Goal: Contribute content

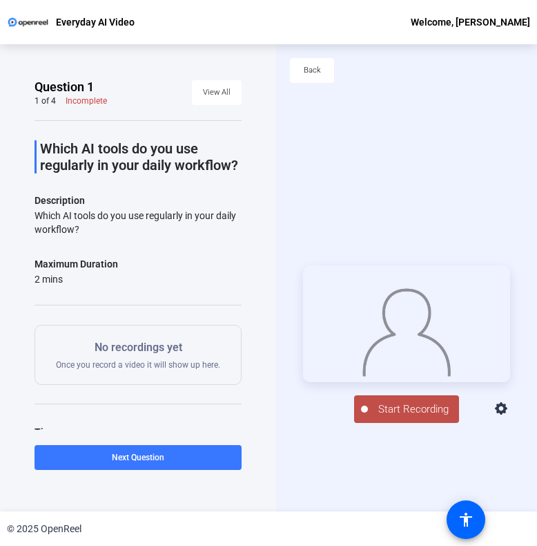
click at [396, 104] on div "Back" at bounding box center [406, 77] width 261 height 66
click at [416, 412] on span "Start Recording" at bounding box center [413, 409] width 91 height 16
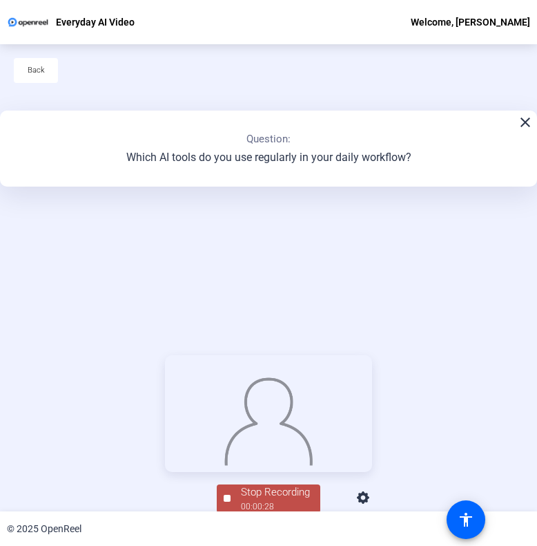
click at [303, 229] on div "Stop Recording 00:00:28 person Hide Overlay flip Flip Camera question_mark Ques…" at bounding box center [268, 433] width 537 height 467
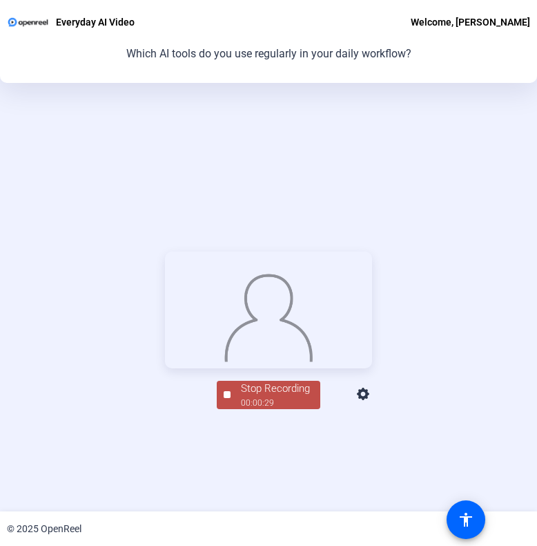
scroll to position [138, 0]
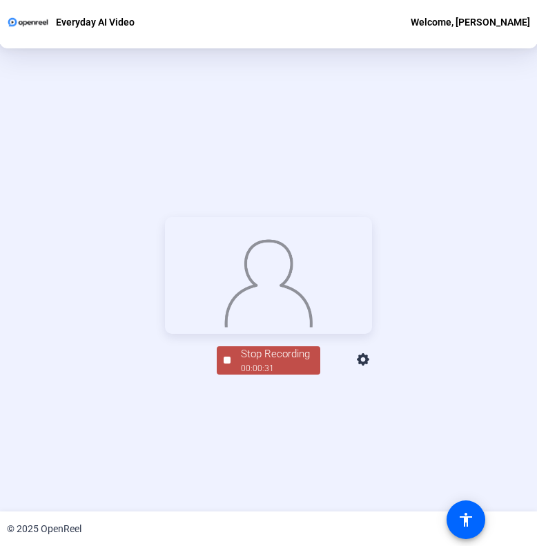
click at [278, 374] on div "00:00:31" at bounding box center [275, 368] width 69 height 12
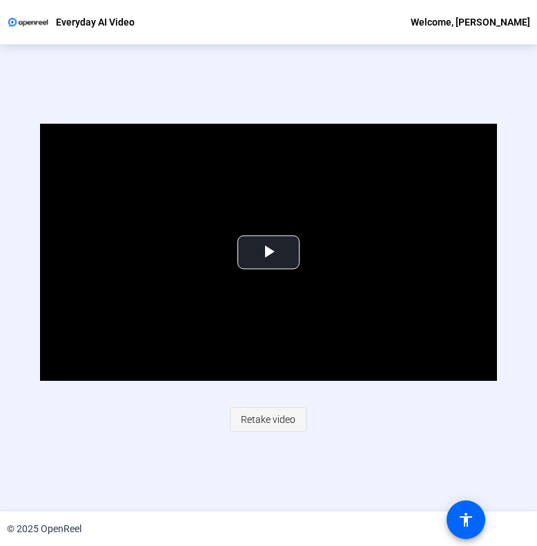
click at [271, 418] on span "Retake video" at bounding box center [268, 419] width 55 height 26
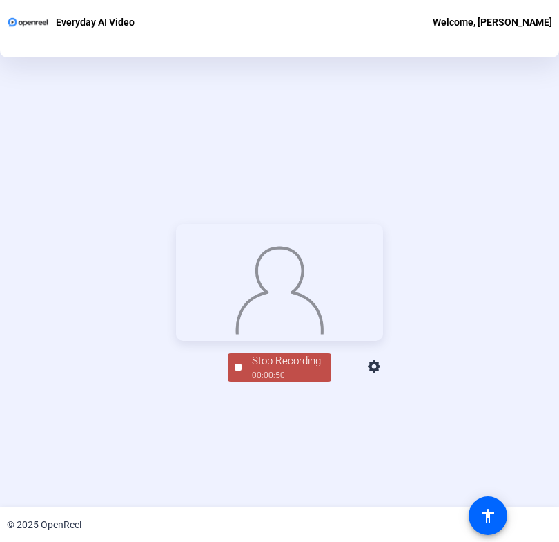
scroll to position [138, 0]
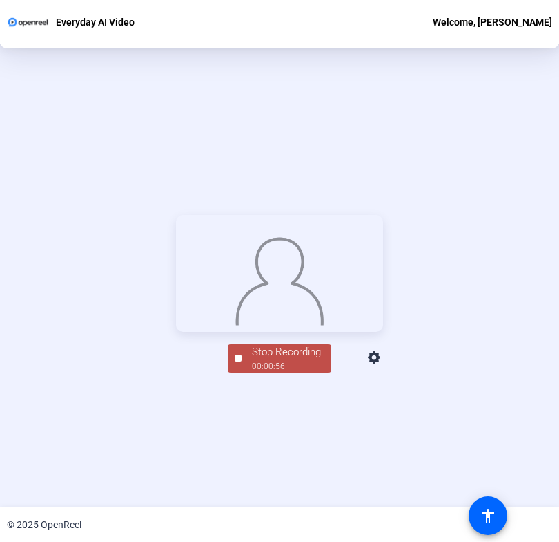
click at [285, 360] on div "Stop Recording" at bounding box center [286, 352] width 69 height 16
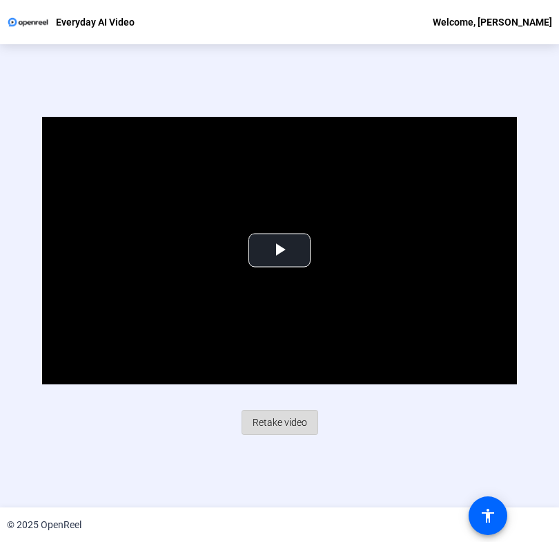
click at [269, 415] on span "Retake video" at bounding box center [280, 422] width 55 height 26
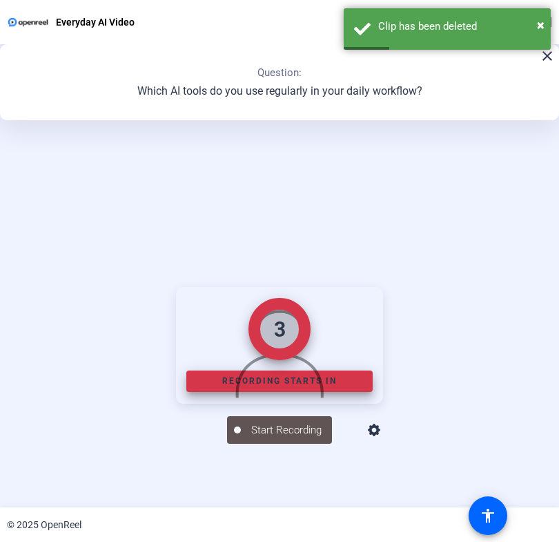
scroll to position [155, 0]
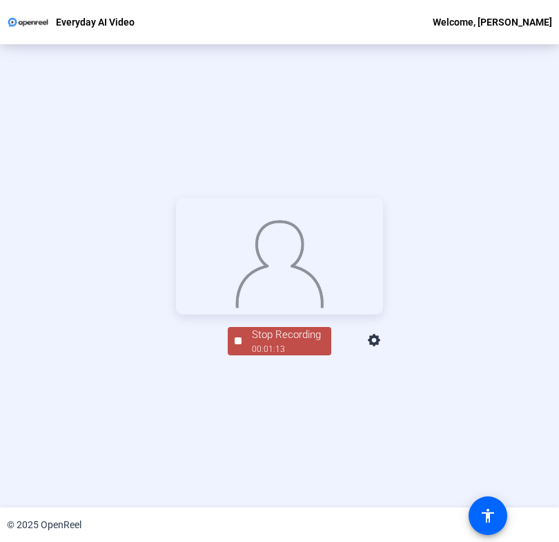
click at [294, 355] on div "00:01:13" at bounding box center [286, 349] width 69 height 12
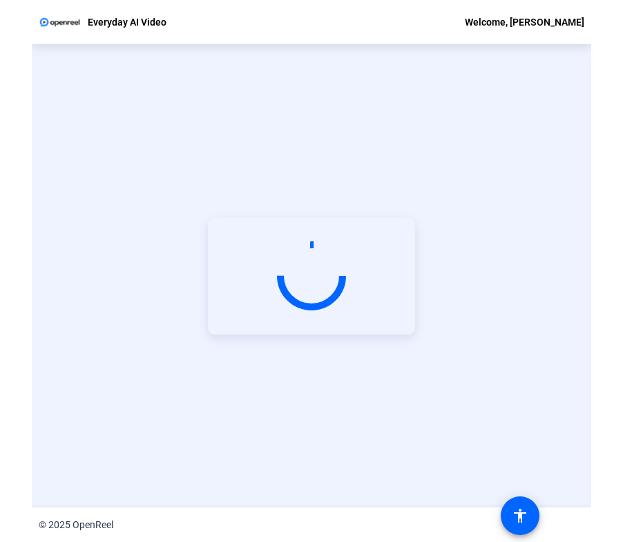
scroll to position [61, 0]
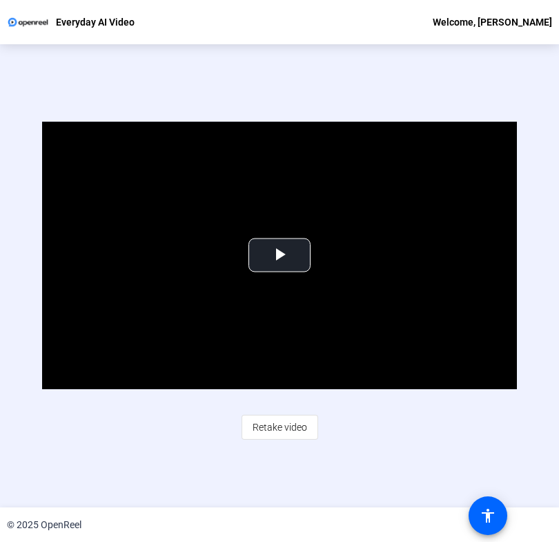
drag, startPoint x: 267, startPoint y: 71, endPoint x: 327, endPoint y: 90, distance: 62.9
click at [267, 71] on div "Video Player is loading. Play Video Play Mute Current Time 0:00 / Duration 1:14…" at bounding box center [279, 280] width 559 height 463
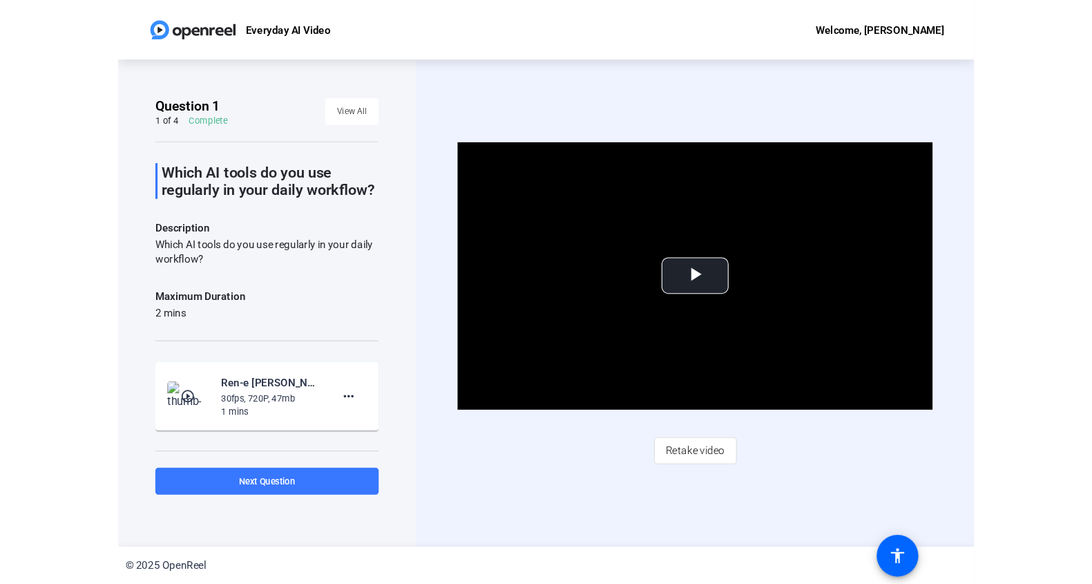
scroll to position [0, 0]
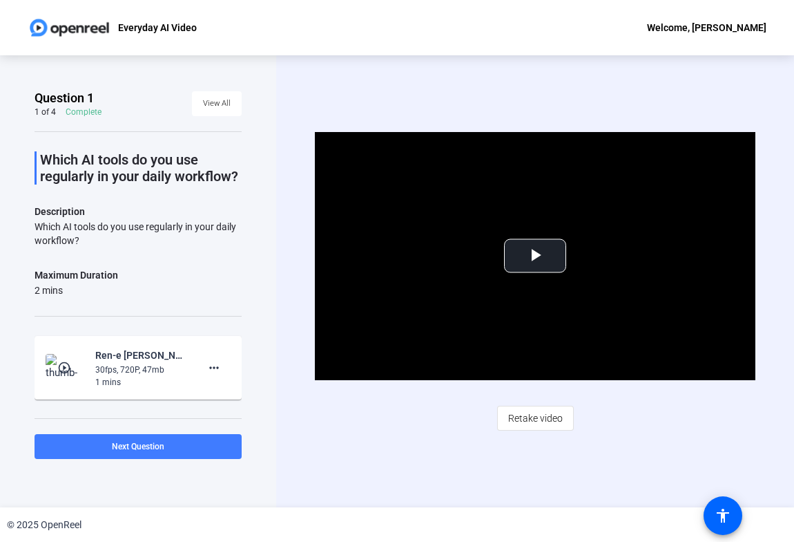
click at [104, 442] on span at bounding box center [138, 446] width 207 height 33
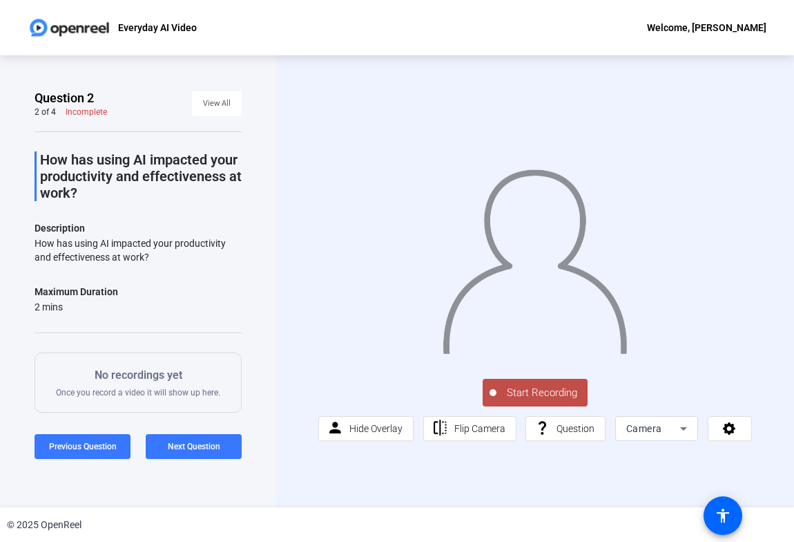
drag, startPoint x: 249, startPoint y: 294, endPoint x: 249, endPoint y: 301, distance: 7.6
click at [249, 294] on div "Question 2 2 of 4 Incomplete View All How has using AI impacted your productivi…" at bounding box center [138, 281] width 276 height 452
click at [513, 389] on span "Start Recording" at bounding box center [542, 393] width 91 height 16
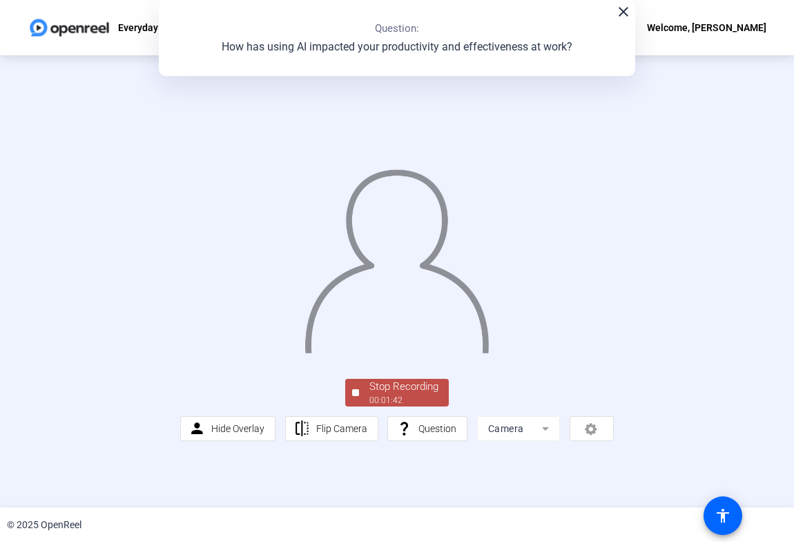
click at [231, 441] on div "Stop Recording 00:01:42 person Hide Overlay flip Flip Camera question_mark Ques…" at bounding box center [396, 408] width 433 height 65
click at [399, 394] on div "Stop Recording" at bounding box center [404, 387] width 69 height 16
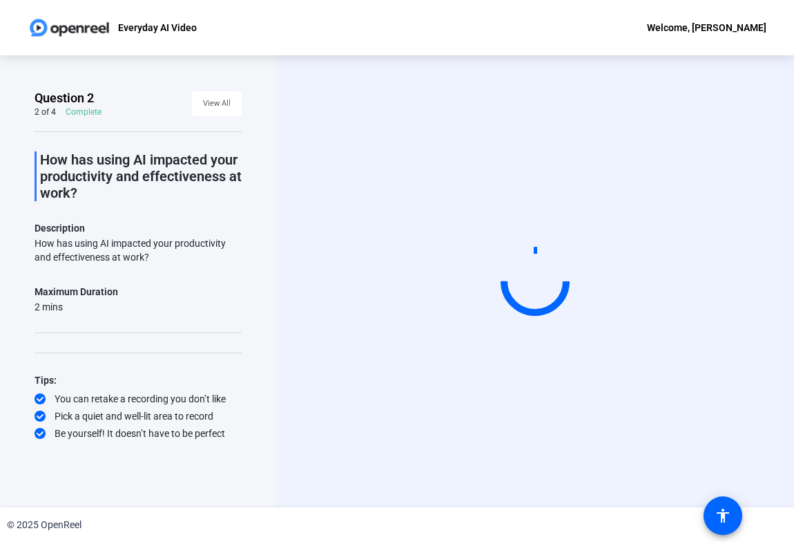
click at [202, 191] on p "How has using AI impacted your productivity and effectiveness at work?" at bounding box center [141, 176] width 202 height 50
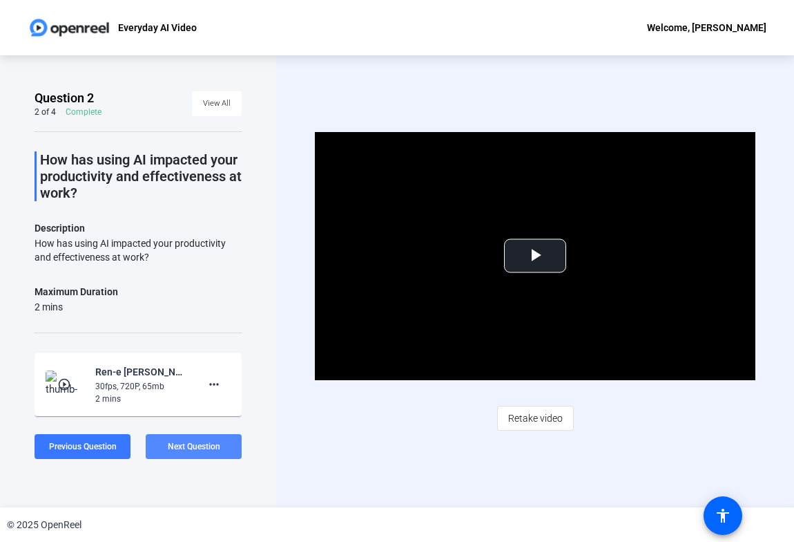
click at [193, 451] on span "Next Question" at bounding box center [194, 446] width 52 height 11
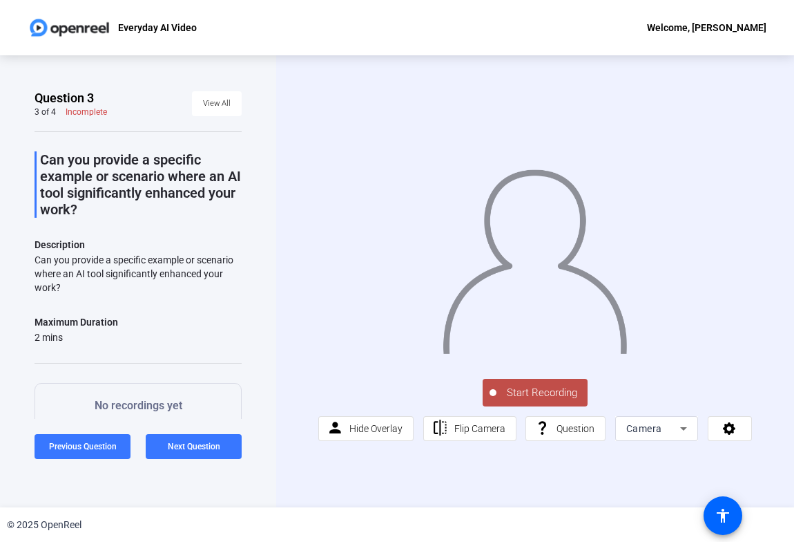
click at [265, 231] on div "Question 3 3 of 4 Incomplete View All Can you provide a specific example or sce…" at bounding box center [138, 281] width 276 height 452
click at [555, 392] on span "Start Recording" at bounding box center [542, 393] width 91 height 16
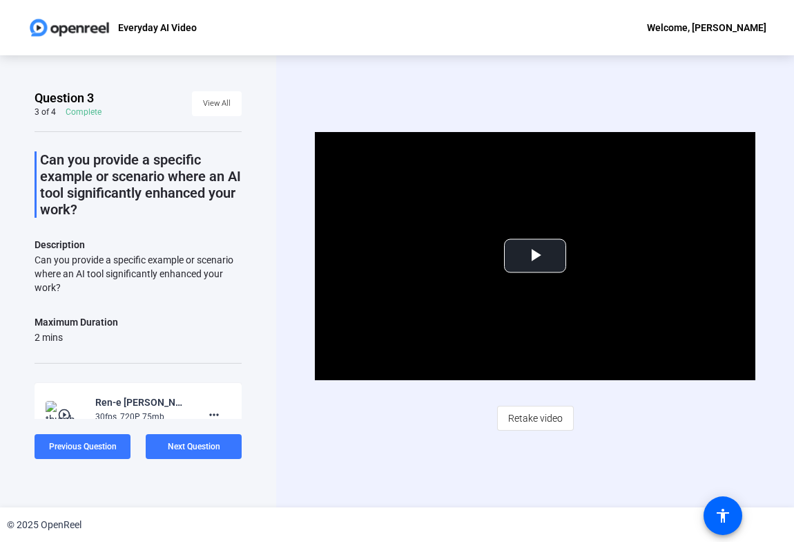
click at [285, 330] on div "Video Player is loading. Play Video Play Mute Current Time 0:00 / Duration 2:00…" at bounding box center [535, 281] width 518 height 452
click at [535, 256] on span "Video Player" at bounding box center [535, 256] width 0 height 0
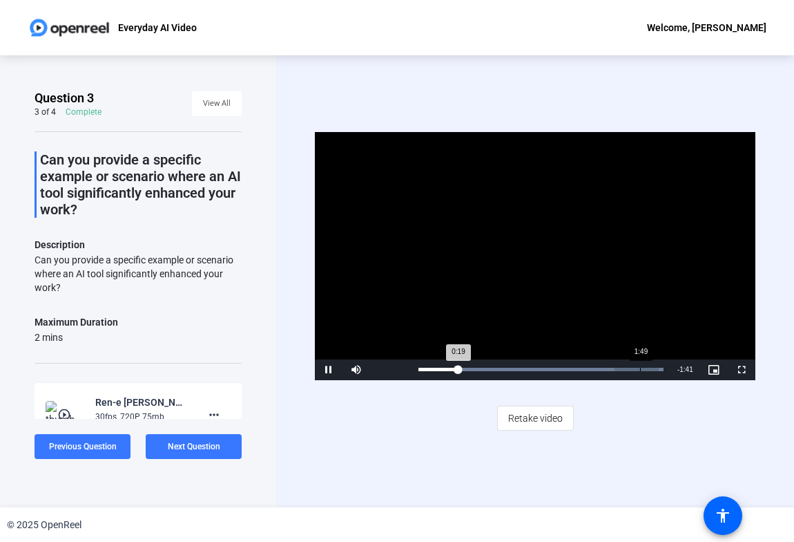
click at [640, 372] on div "Loaded : 100.00% 1:49 0:19" at bounding box center [541, 369] width 259 height 21
drag, startPoint x: 444, startPoint y: 367, endPoint x: 412, endPoint y: 371, distance: 32.7
click at [412, 371] on div "Loaded : 100.00% 0:00 0:00" at bounding box center [541, 369] width 259 height 21
click at [566, 370] on div "Loaded : 100.00% 1:12 0:00" at bounding box center [541, 368] width 245 height 3
click at [329, 370] on span "Video Player" at bounding box center [329, 370] width 28 height 0
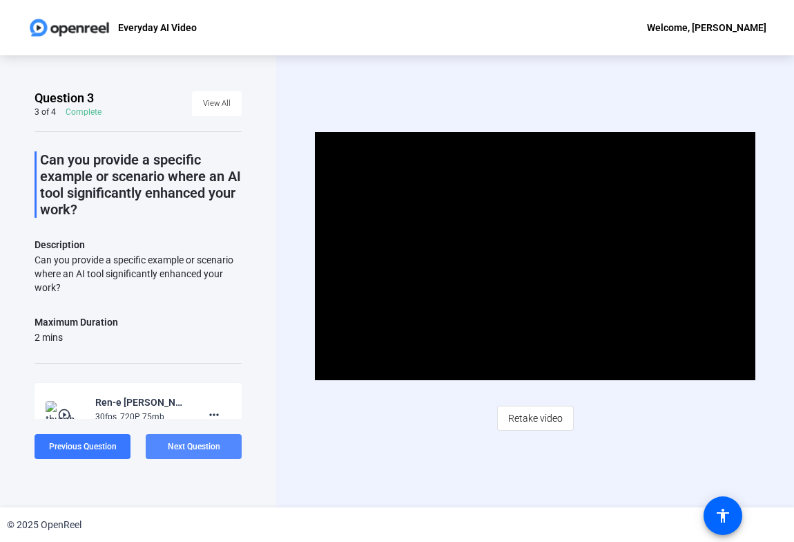
click at [202, 447] on span "Next Question" at bounding box center [194, 446] width 52 height 10
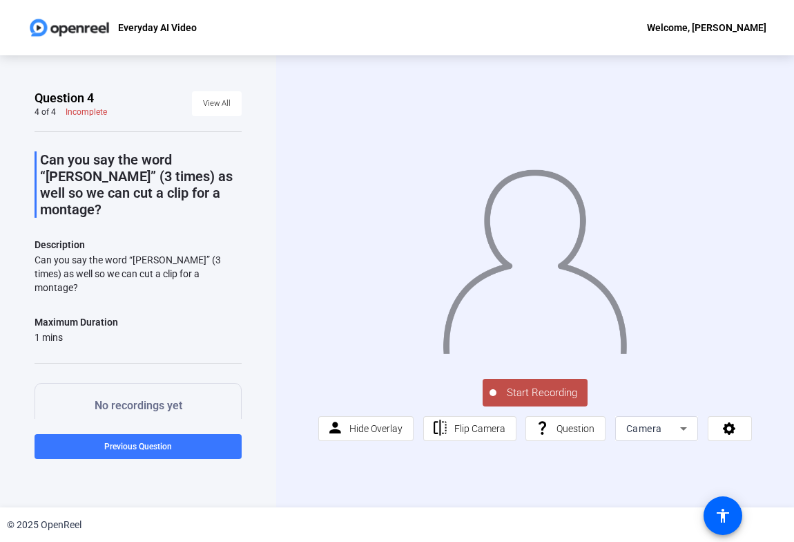
click at [558, 391] on span "Start Recording" at bounding box center [542, 393] width 91 height 16
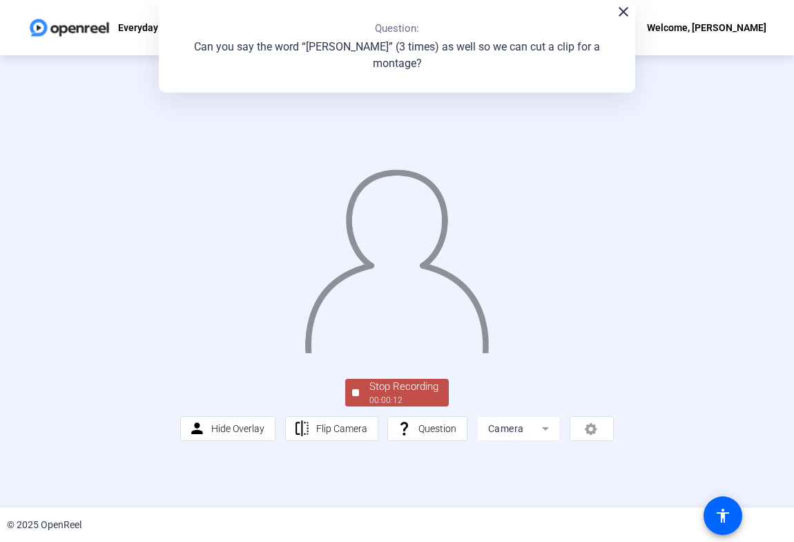
click at [419, 406] on div "00:00:12" at bounding box center [404, 400] width 69 height 12
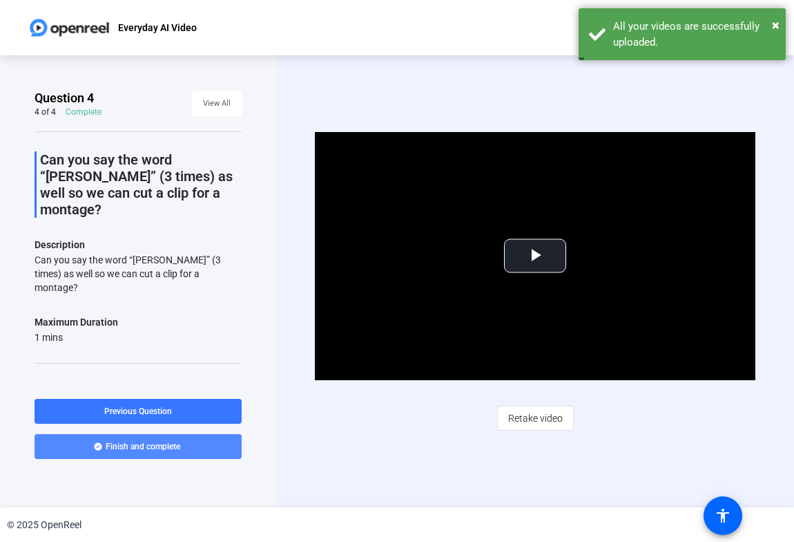
click at [162, 452] on span at bounding box center [138, 446] width 207 height 33
